Goal: Transaction & Acquisition: Purchase product/service

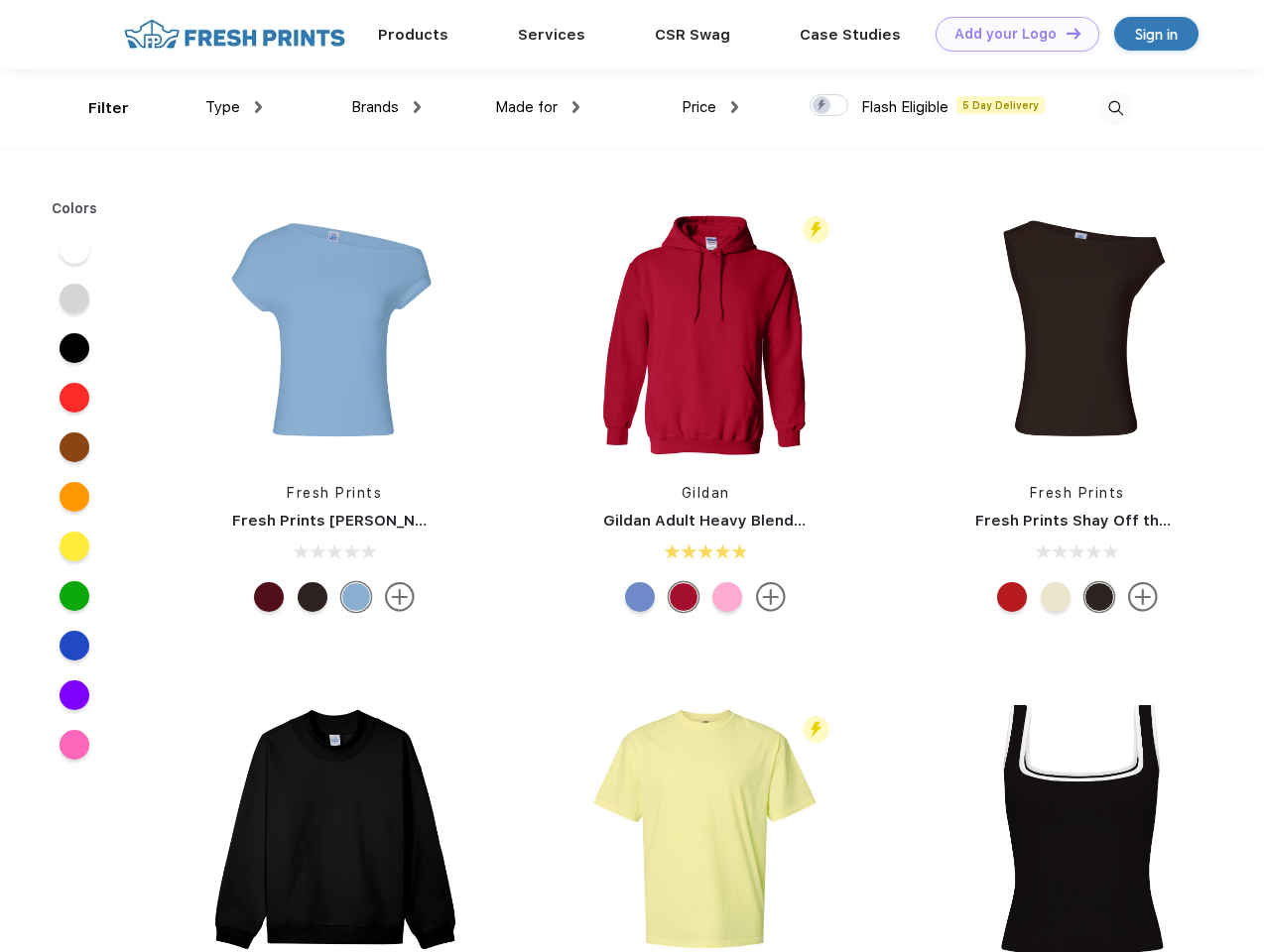
click at [1010, 34] on link "Add your Logo Design Tool" at bounding box center [1017, 34] width 164 height 35
click at [0, 0] on div "Design Tool" at bounding box center [0, 0] width 0 height 0
click at [1065, 33] on link "Add your Logo Design Tool" at bounding box center [1017, 34] width 164 height 35
click at [95, 108] on div "Filter" at bounding box center [108, 108] width 41 height 23
click at [234, 107] on span "Type" at bounding box center [222, 107] width 35 height 18
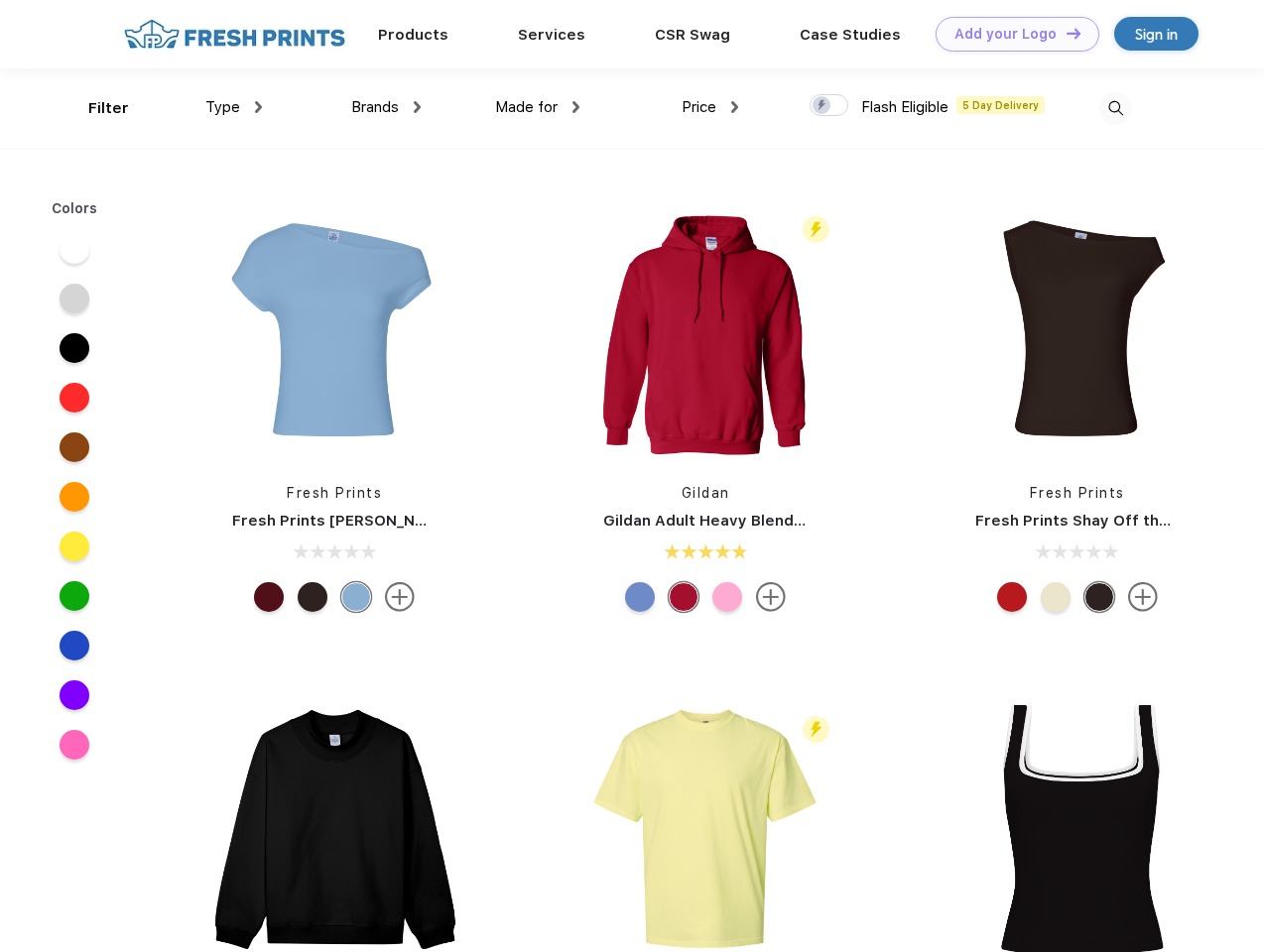
click at [386, 107] on span "Brands" at bounding box center [375, 107] width 48 height 18
click at [538, 107] on span "Made for" at bounding box center [526, 107] width 63 height 18
click at [710, 107] on span "Price" at bounding box center [698, 107] width 35 height 18
click at [829, 106] on div at bounding box center [828, 105] width 39 height 22
click at [822, 106] on input "checkbox" at bounding box center [816, 99] width 13 height 13
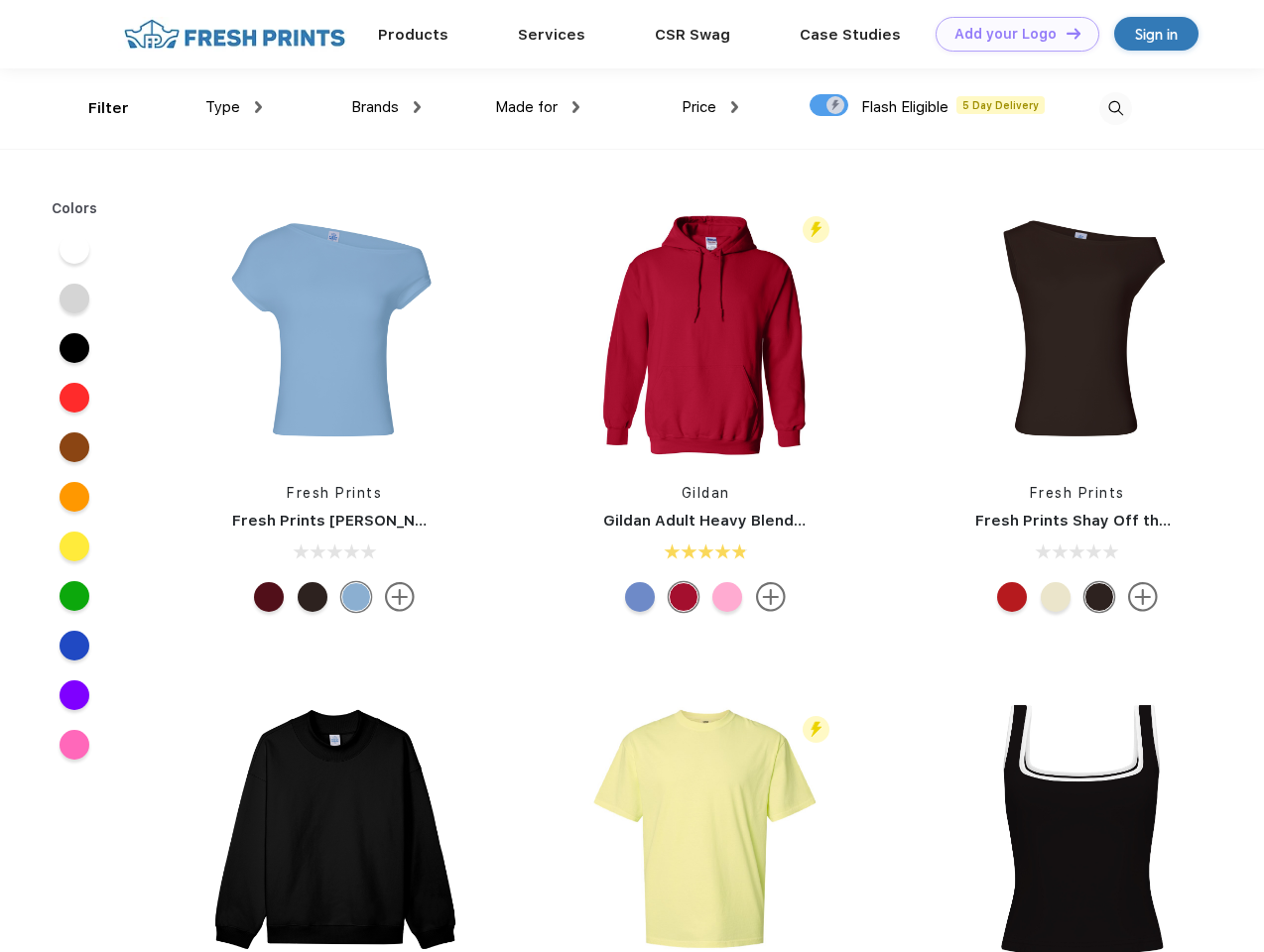
click at [1115, 108] on img at bounding box center [1115, 108] width 33 height 33
